Goal: Information Seeking & Learning: Learn about a topic

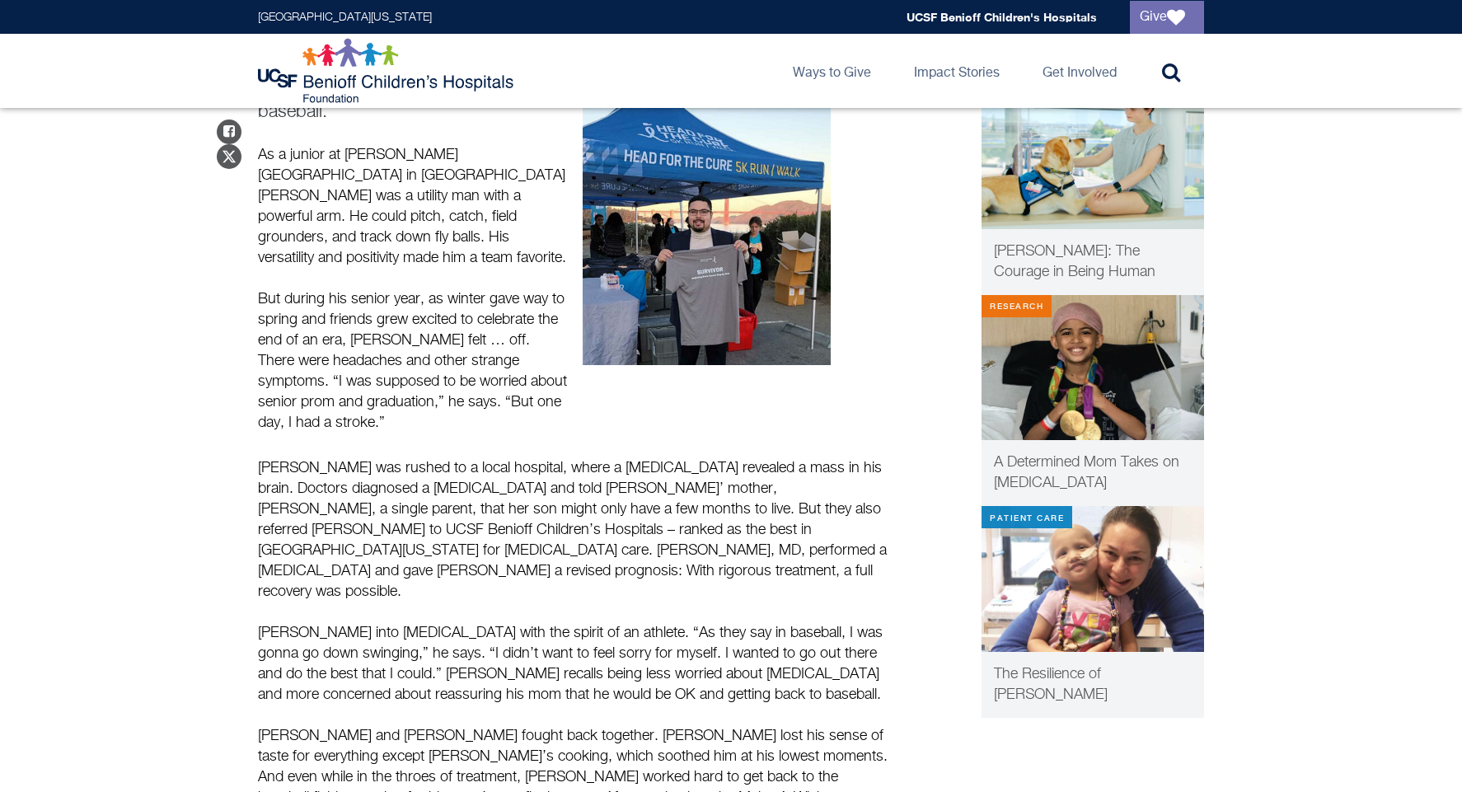
scroll to position [247, 0]
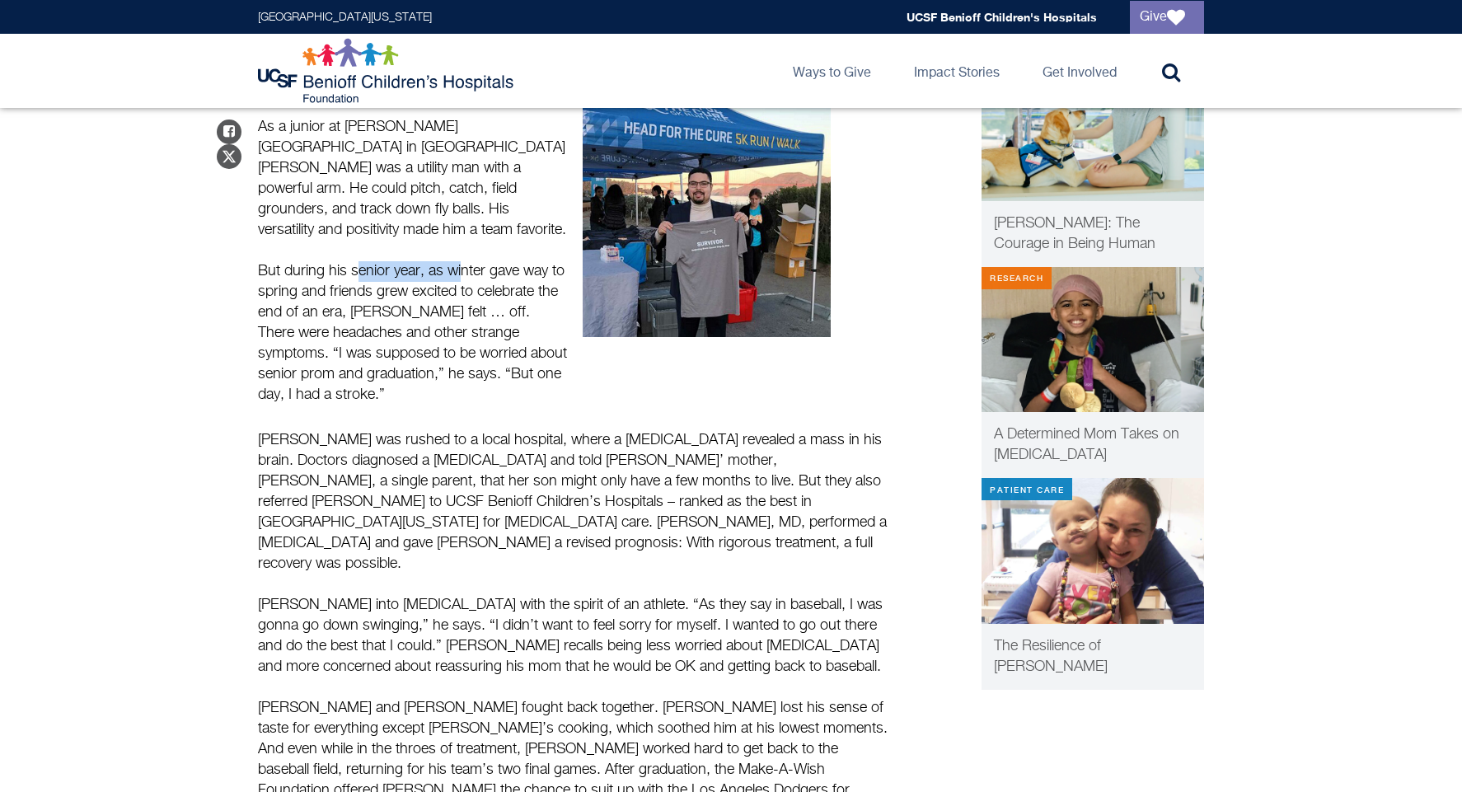
drag, startPoint x: 354, startPoint y: 219, endPoint x: 462, endPoint y: 225, distance: 108.1
click at [462, 261] on p "But during his senior year, as winter gave way to spring and friends grew excit…" at bounding box center [413, 333] width 310 height 144
click at [441, 261] on p "But during his senior year, as winter gave way to spring and friends grew excit…" at bounding box center [413, 333] width 310 height 144
drag, startPoint x: 387, startPoint y: 265, endPoint x: 425, endPoint y: 270, distance: 39.1
click at [424, 270] on p "But during his senior year, as winter gave way to spring and friends grew excit…" at bounding box center [413, 333] width 310 height 144
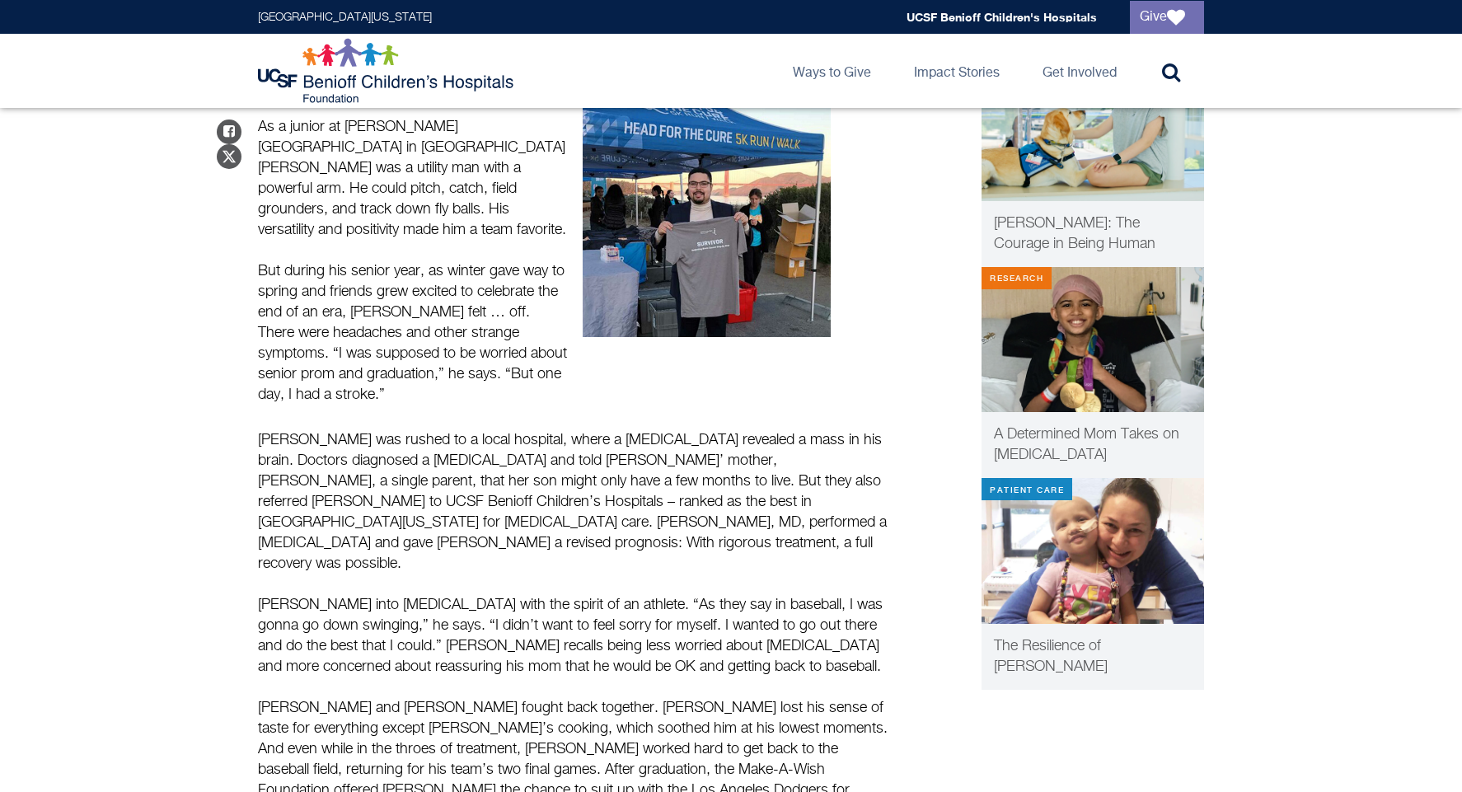
click at [493, 279] on p "But during his senior year, as winter gave way to spring and friends grew excit…" at bounding box center [413, 333] width 310 height 144
drag, startPoint x: 441, startPoint y: 287, endPoint x: 483, endPoint y: 287, distance: 42.0
click at [483, 287] on p "But during his senior year, as winter gave way to spring and friends grew excit…" at bounding box center [413, 333] width 310 height 144
drag, startPoint x: 396, startPoint y: 311, endPoint x: 413, endPoint y: 312, distance: 16.5
click at [413, 312] on p "But during his senior year, as winter gave way to spring and friends grew excit…" at bounding box center [413, 333] width 310 height 144
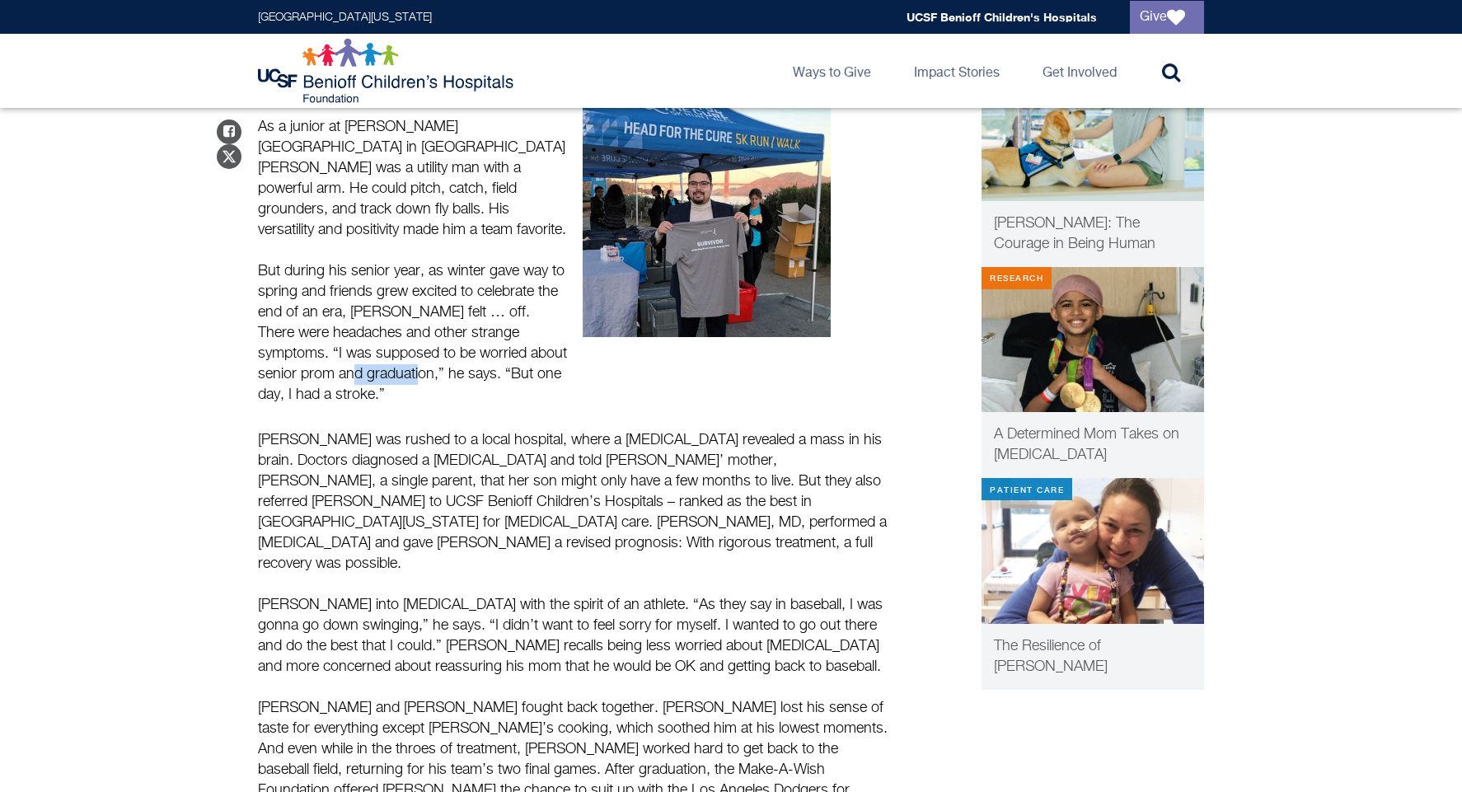
drag, startPoint x: 305, startPoint y: 331, endPoint x: 358, endPoint y: 335, distance: 52.9
click at [358, 335] on p "But during his senior year, as winter gave way to spring and friends grew excit…" at bounding box center [413, 333] width 310 height 144
click at [356, 346] on p "But during his senior year, as winter gave way to spring and friends grew excit…" at bounding box center [413, 333] width 310 height 144
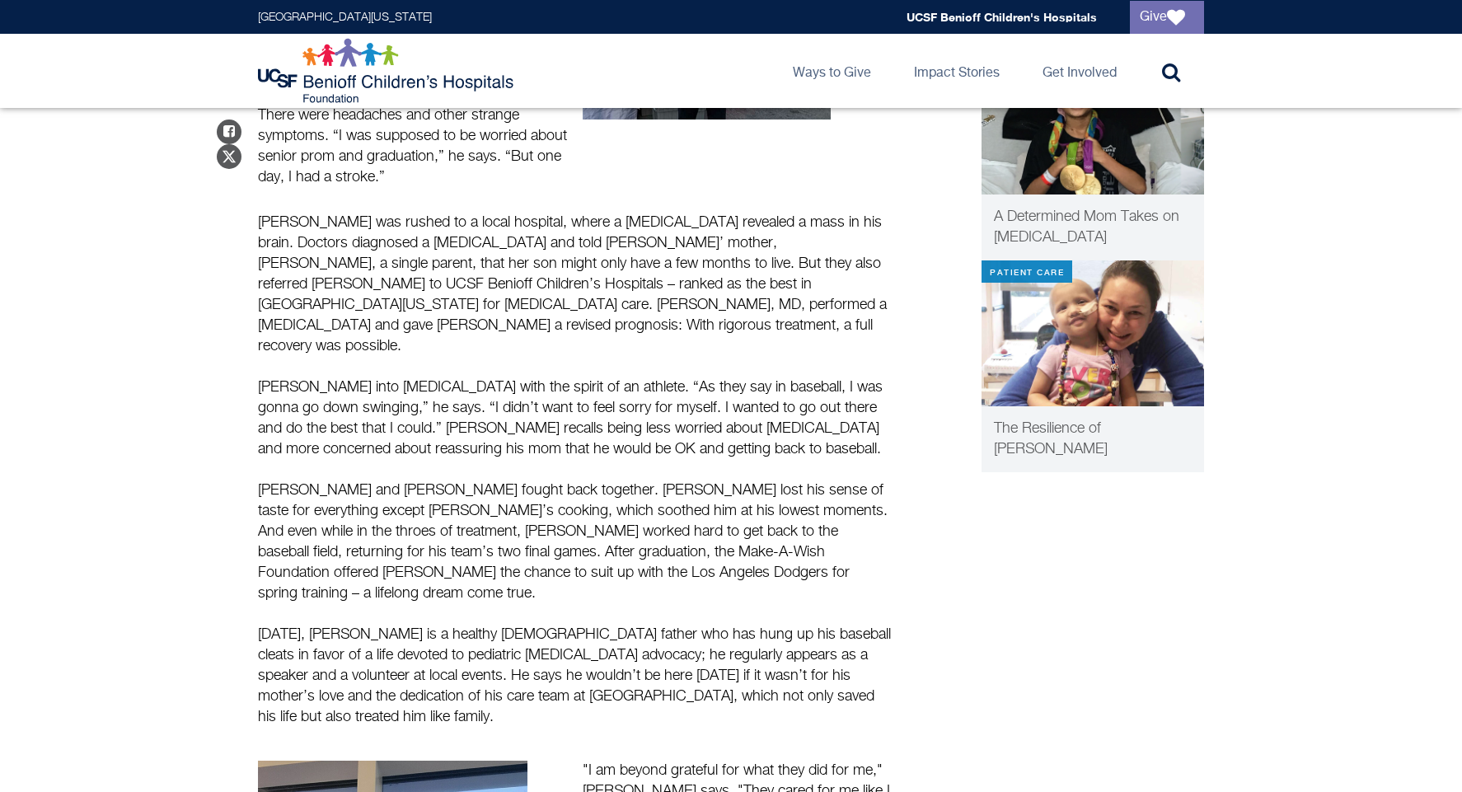
scroll to position [495, 0]
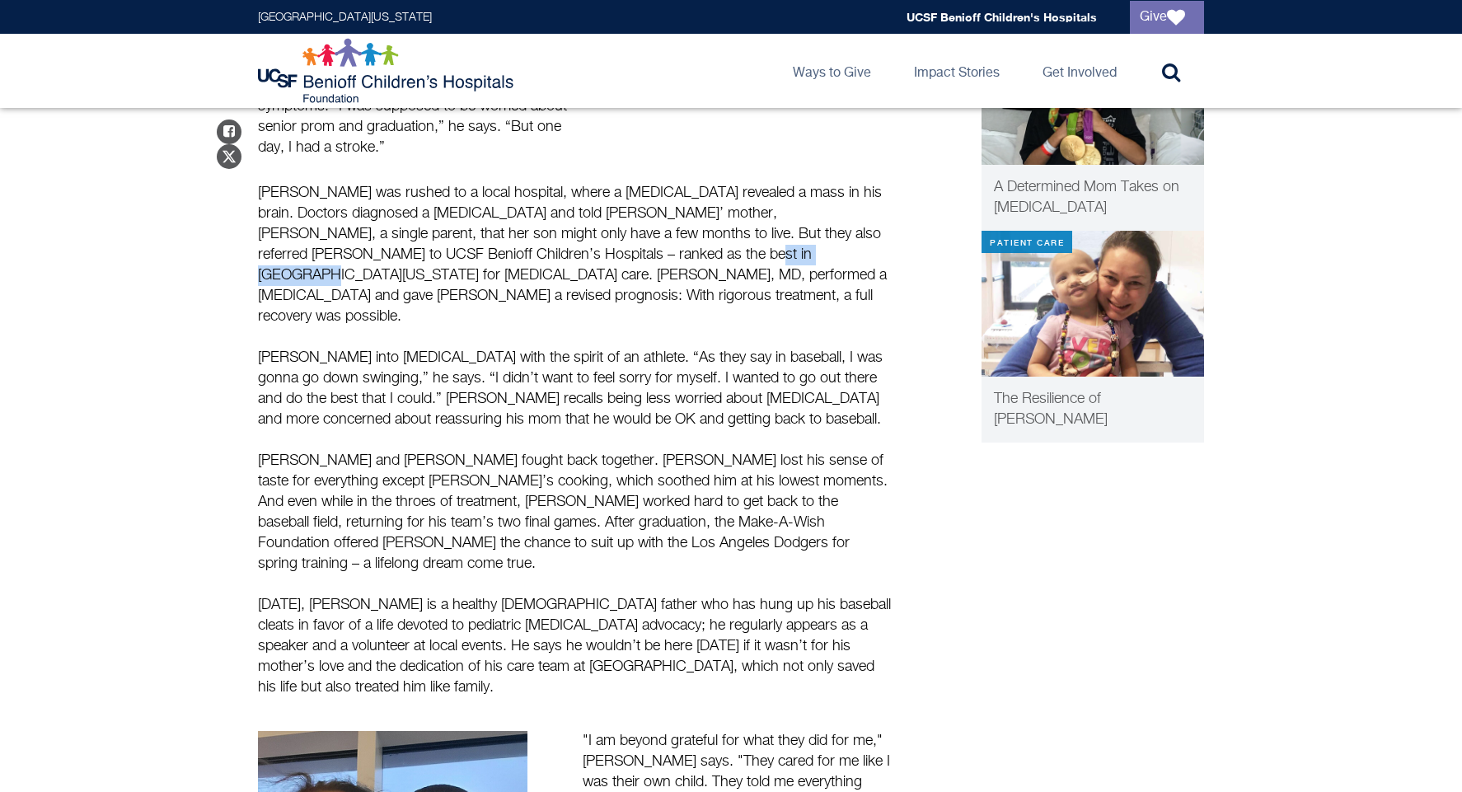
drag, startPoint x: 579, startPoint y: 204, endPoint x: 660, endPoint y: 210, distance: 81.8
click at [660, 210] on p "[PERSON_NAME] was rushed to a local hospital, where a [MEDICAL_DATA] revealed a…" at bounding box center [575, 255] width 635 height 144
copy p "Nalin Gupta, MD"
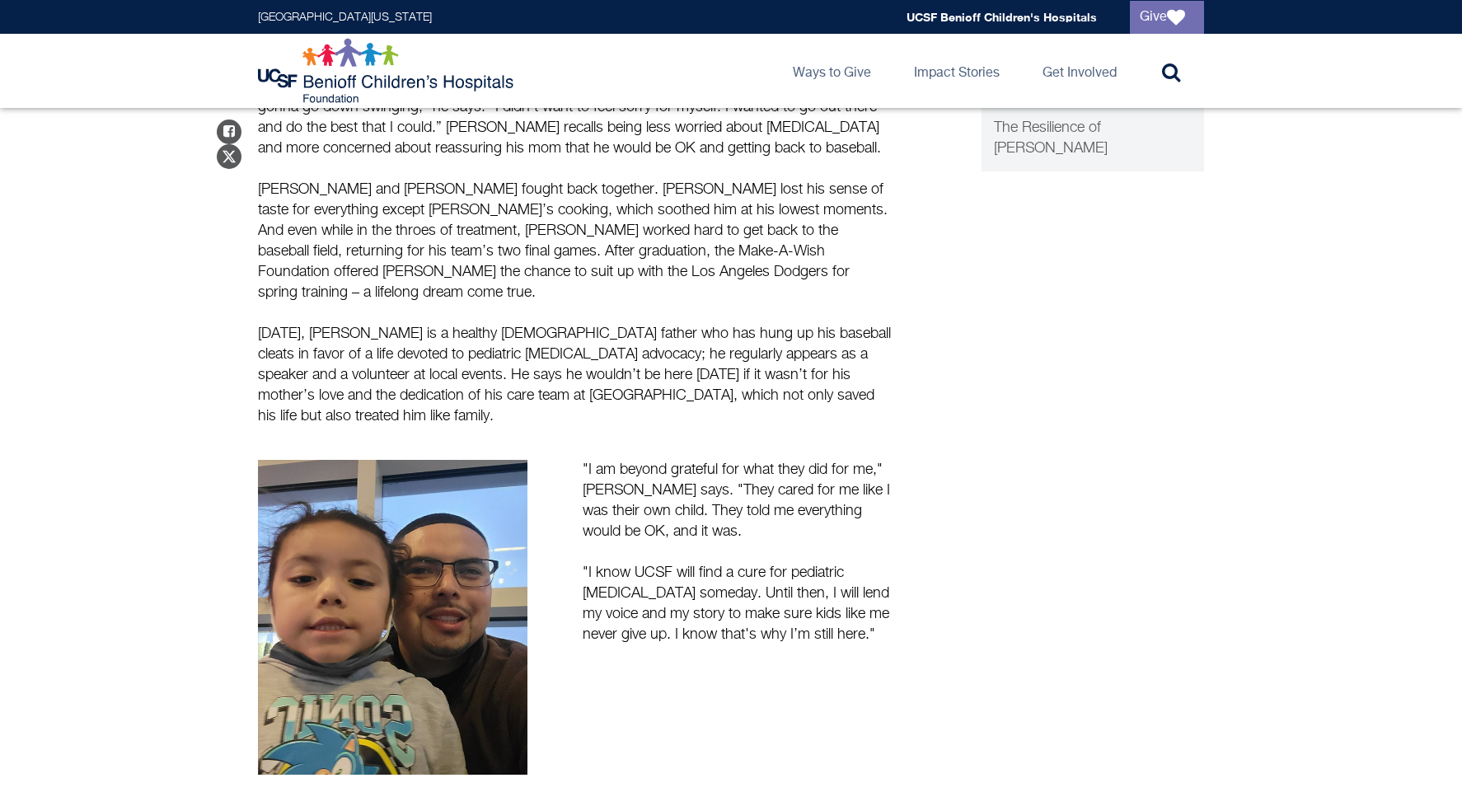
scroll to position [824, 0]
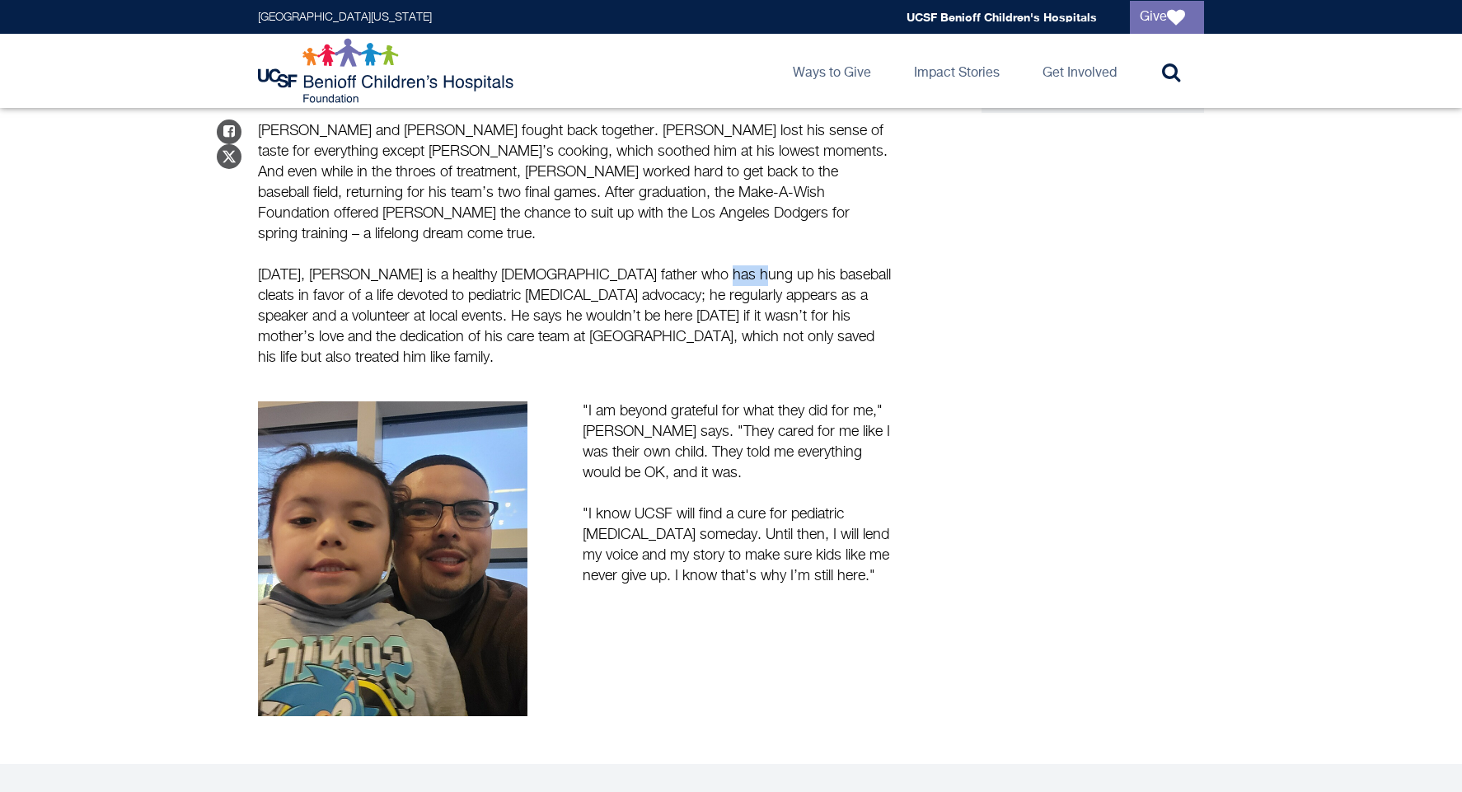
drag, startPoint x: 673, startPoint y: 169, endPoint x: 714, endPoint y: 169, distance: 41.2
click at [714, 265] on p "[DATE], [PERSON_NAME] is a healthy [DEMOGRAPHIC_DATA] father who has hung up hi…" at bounding box center [575, 316] width 635 height 103
drag, startPoint x: 640, startPoint y: 174, endPoint x: 693, endPoint y: 174, distance: 53.6
click at [693, 265] on p "[DATE], [PERSON_NAME] is a healthy [DEMOGRAPHIC_DATA] father who has hung up hi…" at bounding box center [575, 316] width 635 height 103
drag, startPoint x: 354, startPoint y: 204, endPoint x: 446, endPoint y: 204, distance: 91.5
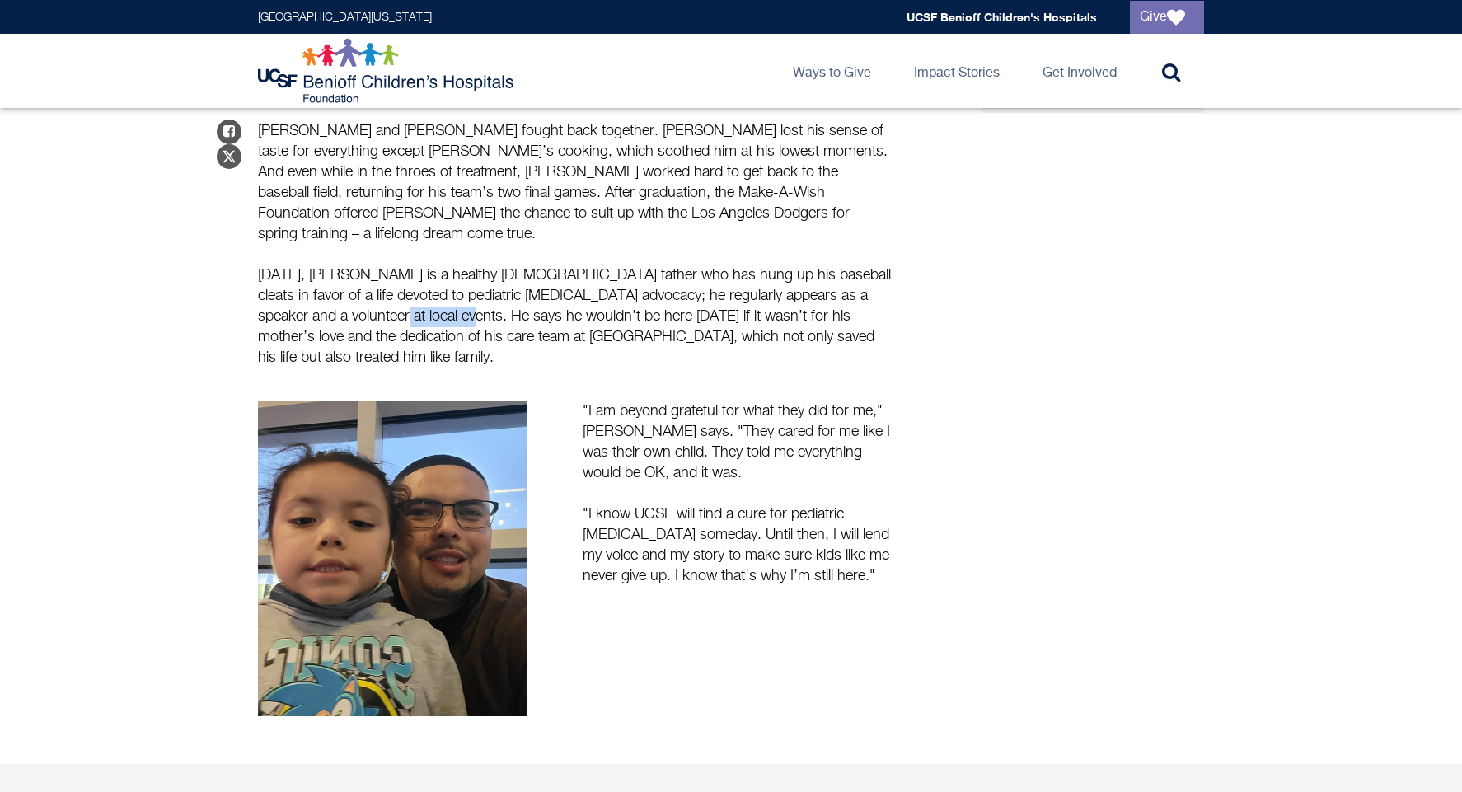
click at [446, 265] on p "[DATE], [PERSON_NAME] is a healthy [DEMOGRAPHIC_DATA] father who has hung up hi…" at bounding box center [575, 316] width 635 height 103
click at [387, 265] on p "[DATE], [PERSON_NAME] is a healthy [DEMOGRAPHIC_DATA] father who has hung up hi…" at bounding box center [575, 316] width 635 height 103
click at [753, 401] on p ""I am beyond grateful for what they did for me," [PERSON_NAME] says. "They care…" at bounding box center [738, 442] width 310 height 82
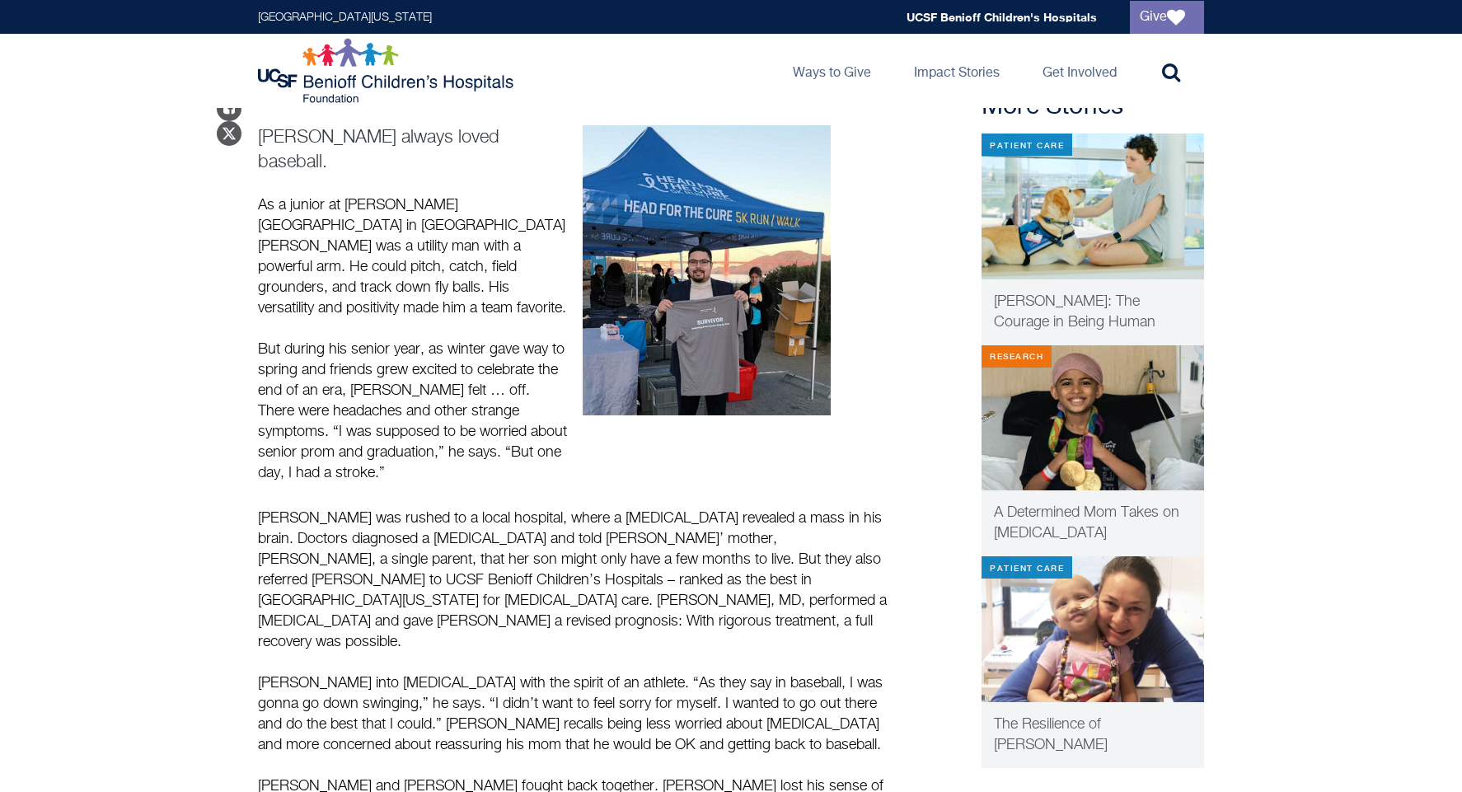
scroll to position [0, 0]
